Goal: Information Seeking & Learning: Learn about a topic

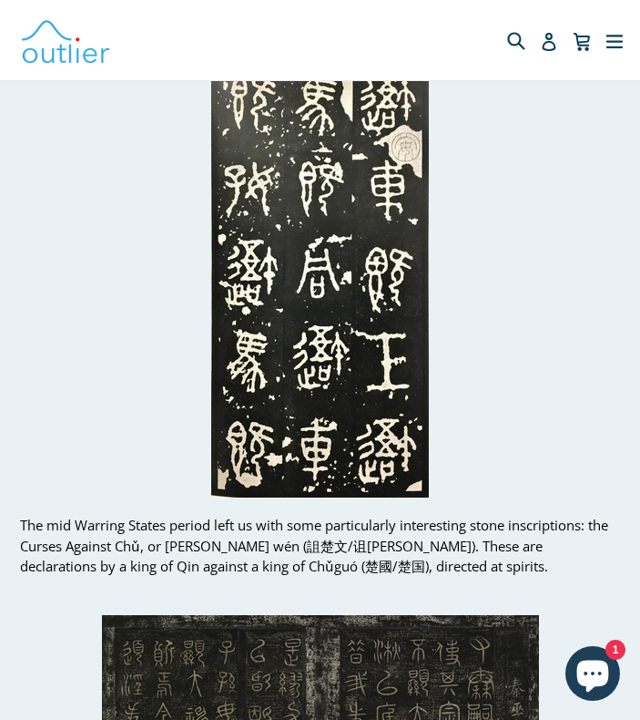
scroll to position [15330, 0]
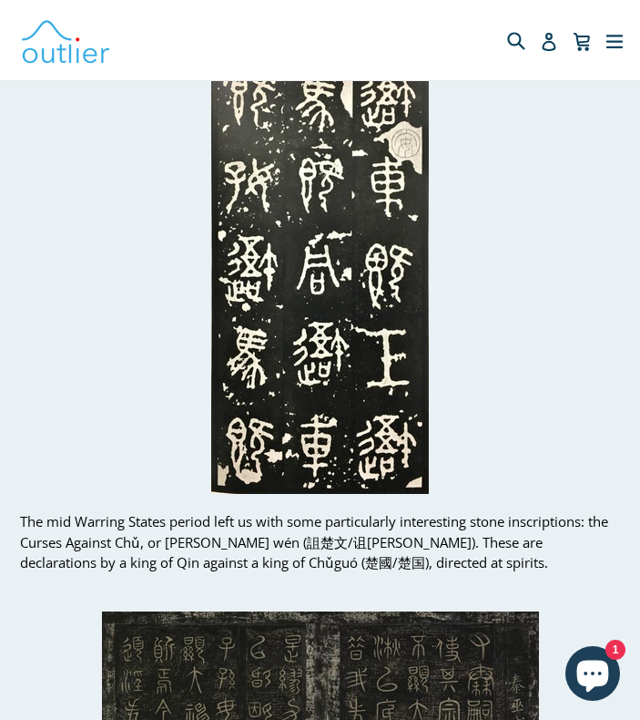
drag, startPoint x: 415, startPoint y: 443, endPoint x: 527, endPoint y: 498, distance: 124.3
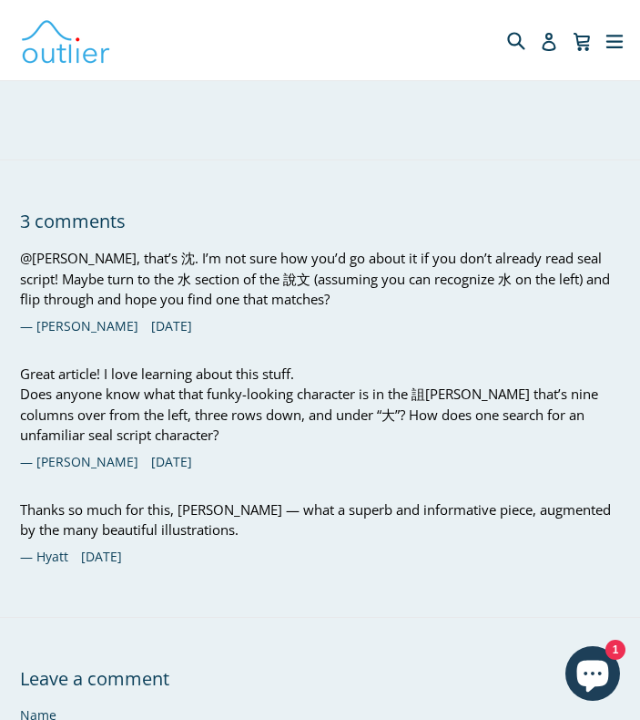
scroll to position [18998, 0]
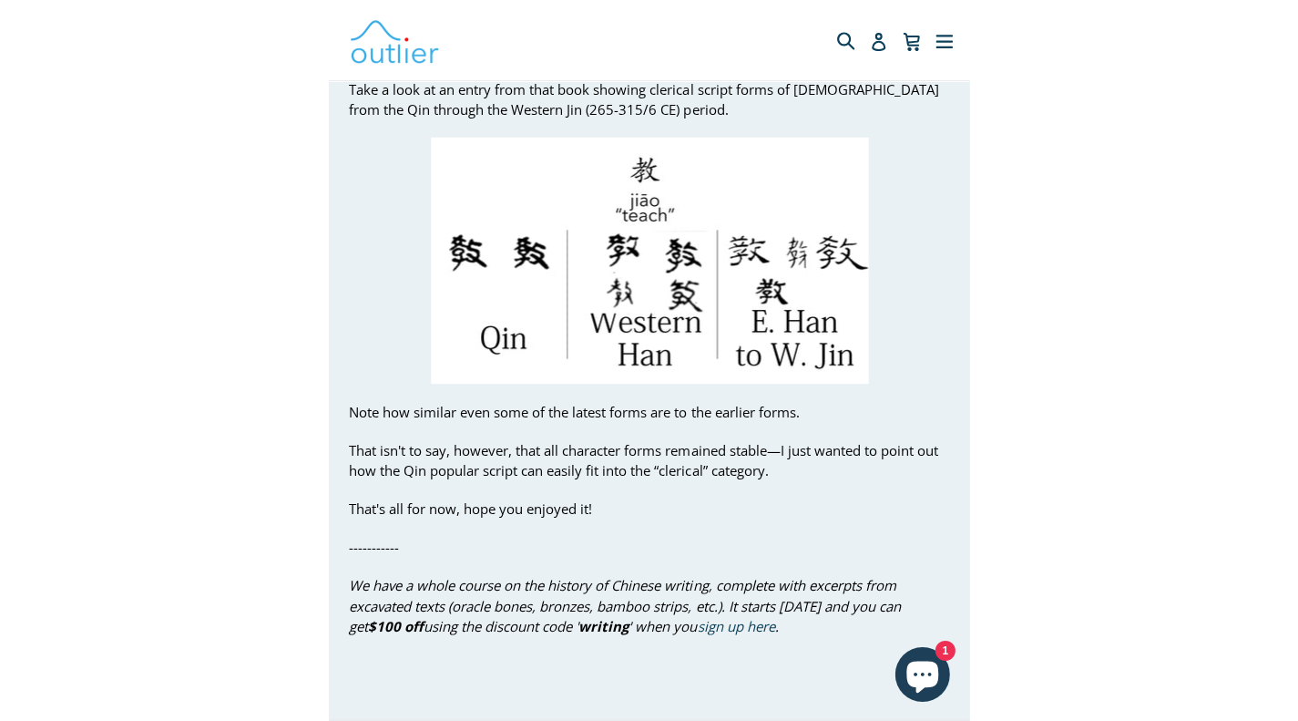
scroll to position [18471, 0]
